Goal: Use online tool/utility: Utilize a website feature to perform a specific function

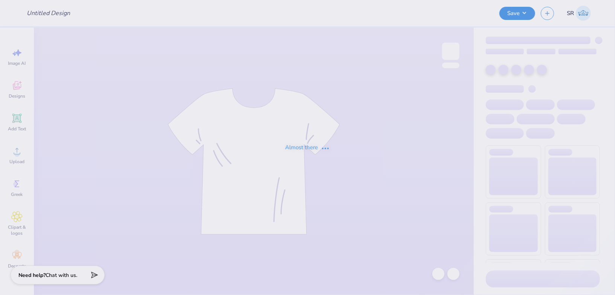
type input "[GEOGRAPHIC_DATA] : [PERSON_NAME]"
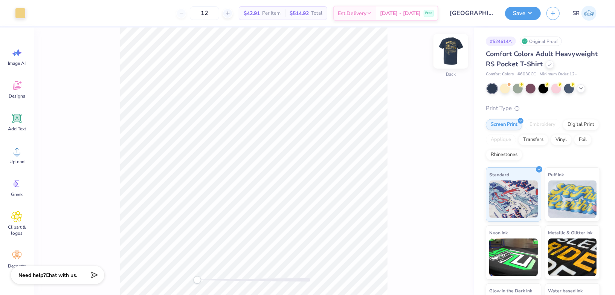
click at [455, 54] on img at bounding box center [451, 51] width 30 height 30
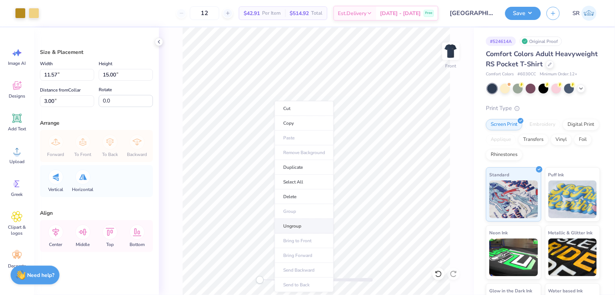
click at [299, 220] on li "Ungroup" at bounding box center [304, 226] width 59 height 15
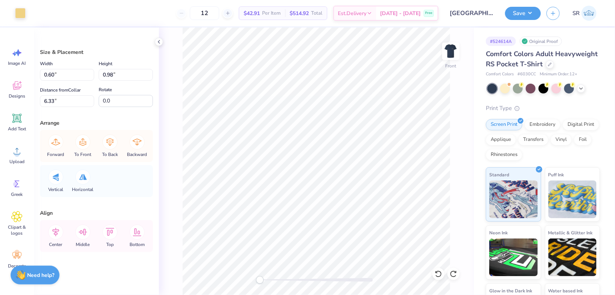
type input "11.57"
type input "15.00"
type input "3.00"
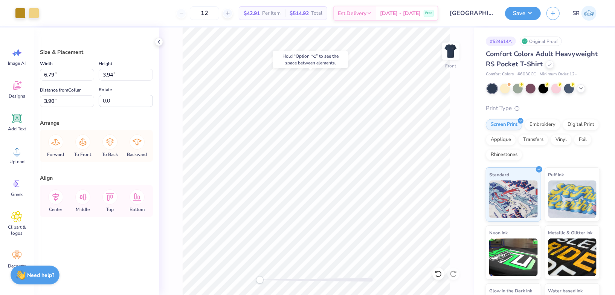
type input "3.90"
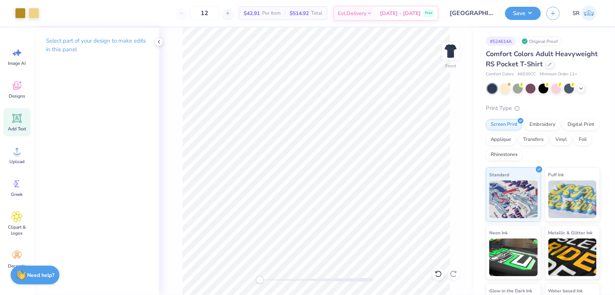
click at [19, 127] on span "Add Text" at bounding box center [17, 129] width 18 height 6
